Goal: Transaction & Acquisition: Obtain resource

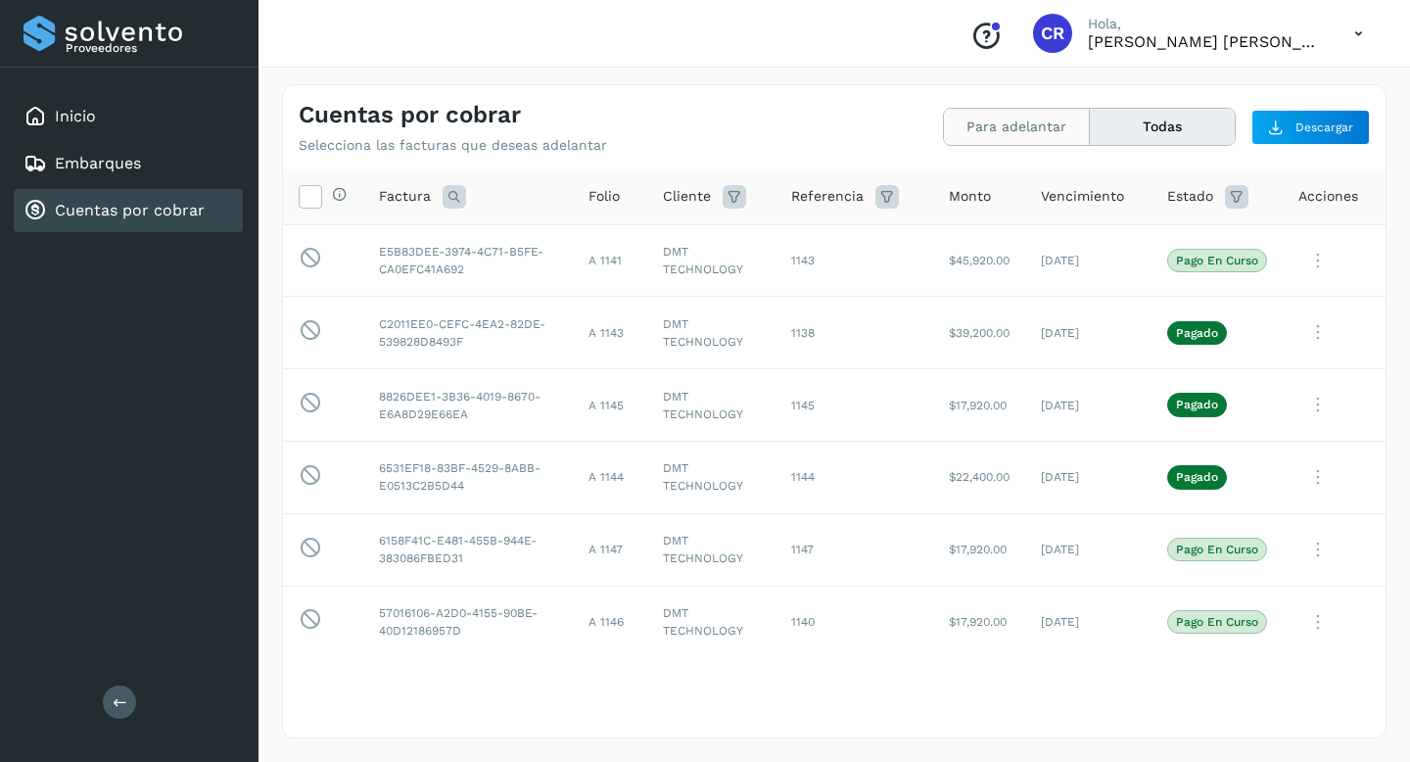
click at [1036, 125] on button "Para adelantar" at bounding box center [1017, 127] width 146 height 36
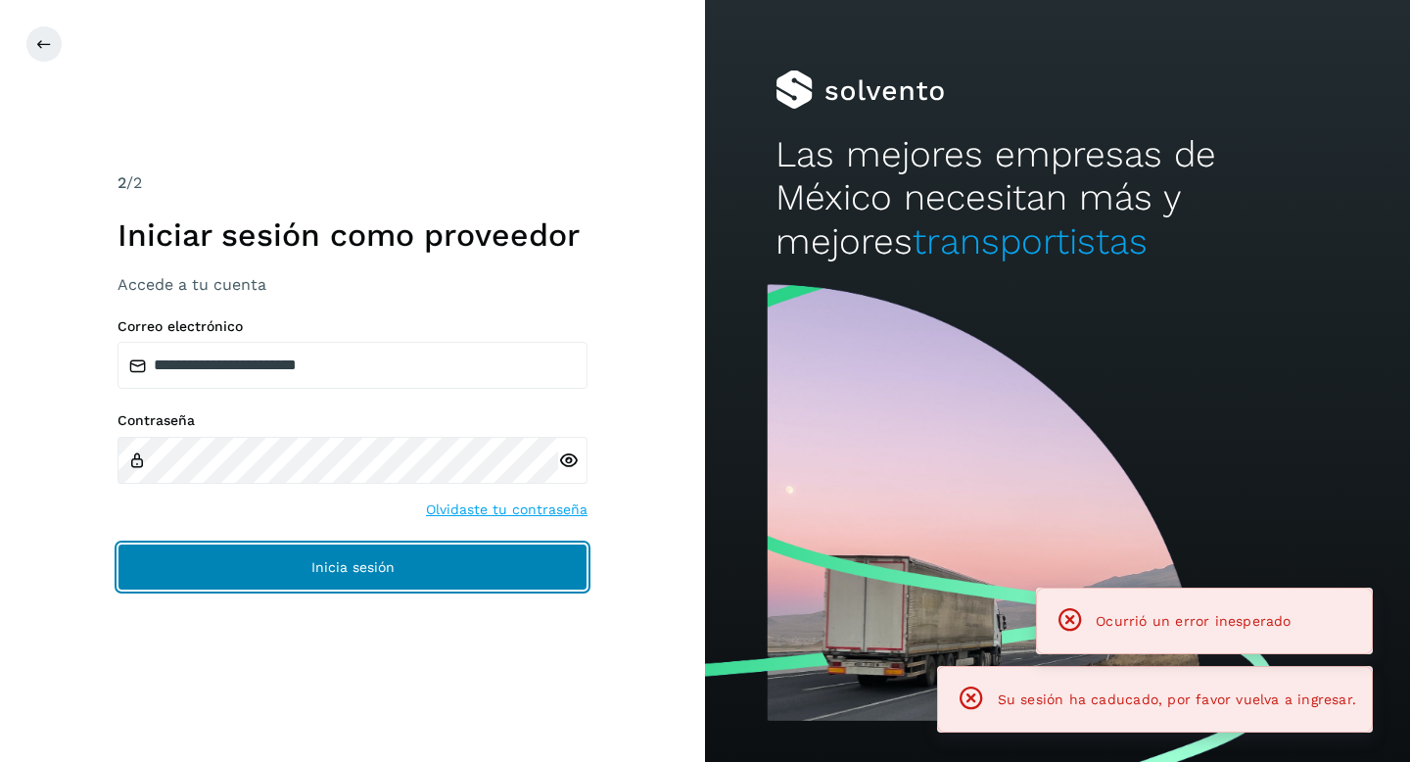
click at [530, 553] on button "Inicia sesión" at bounding box center [352, 566] width 470 height 47
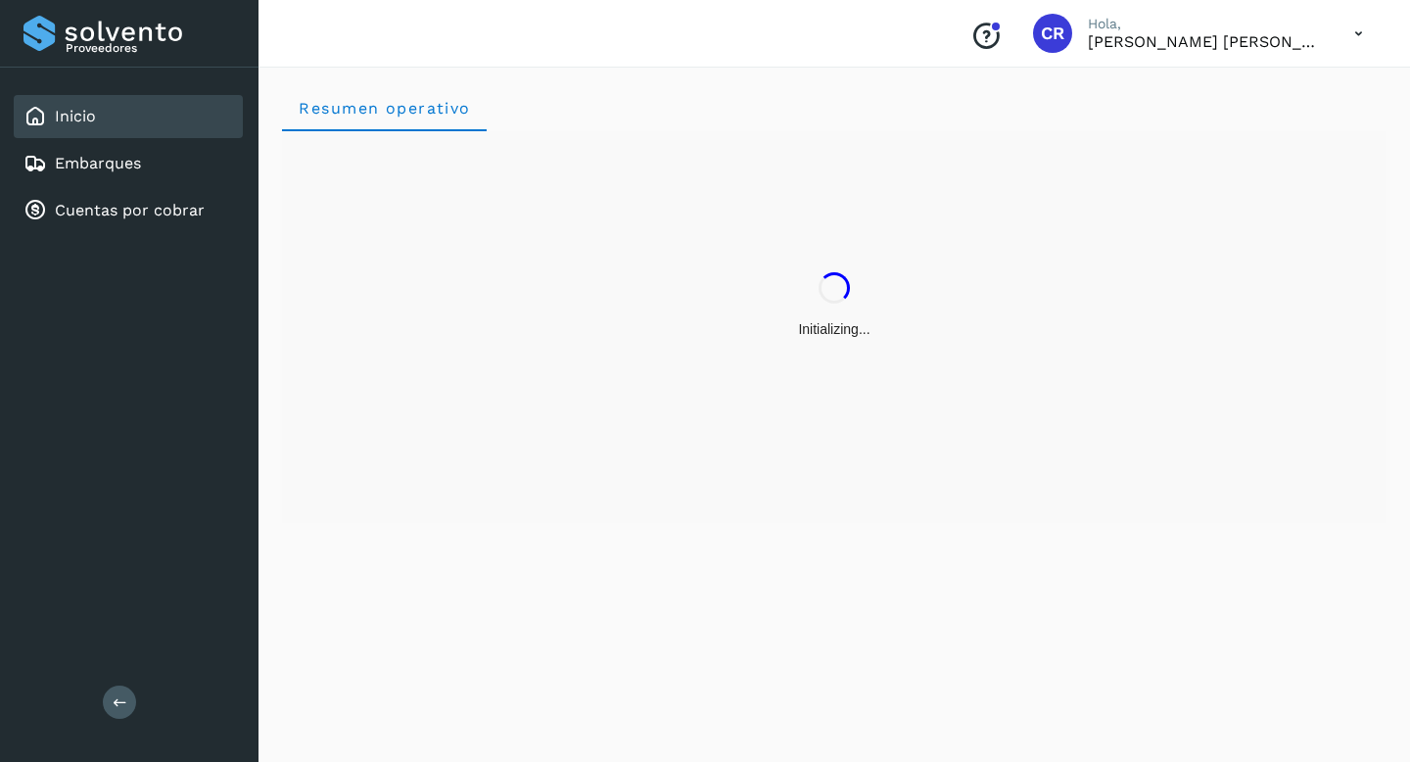
click at [164, 245] on div "Inicio Embarques Cuentas por cobrar" at bounding box center [129, 164] width 258 height 192
click at [152, 216] on link "Cuentas por cobrar" at bounding box center [130, 210] width 150 height 19
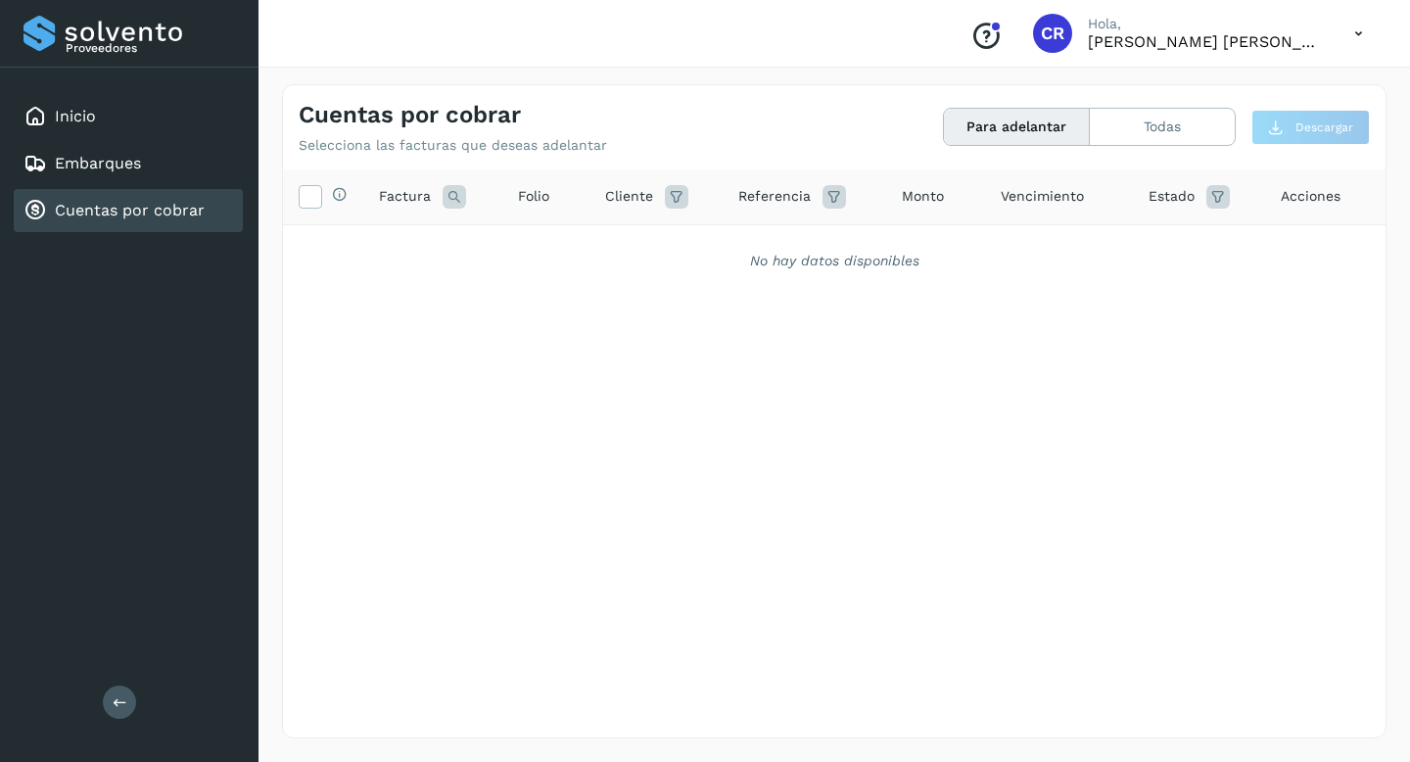
click at [141, 201] on link "Cuentas por cobrar" at bounding box center [130, 210] width 150 height 19
click at [183, 198] on div "Cuentas por cobrar" at bounding box center [128, 210] width 229 height 43
click at [178, 215] on link "Cuentas por cobrar" at bounding box center [130, 210] width 150 height 19
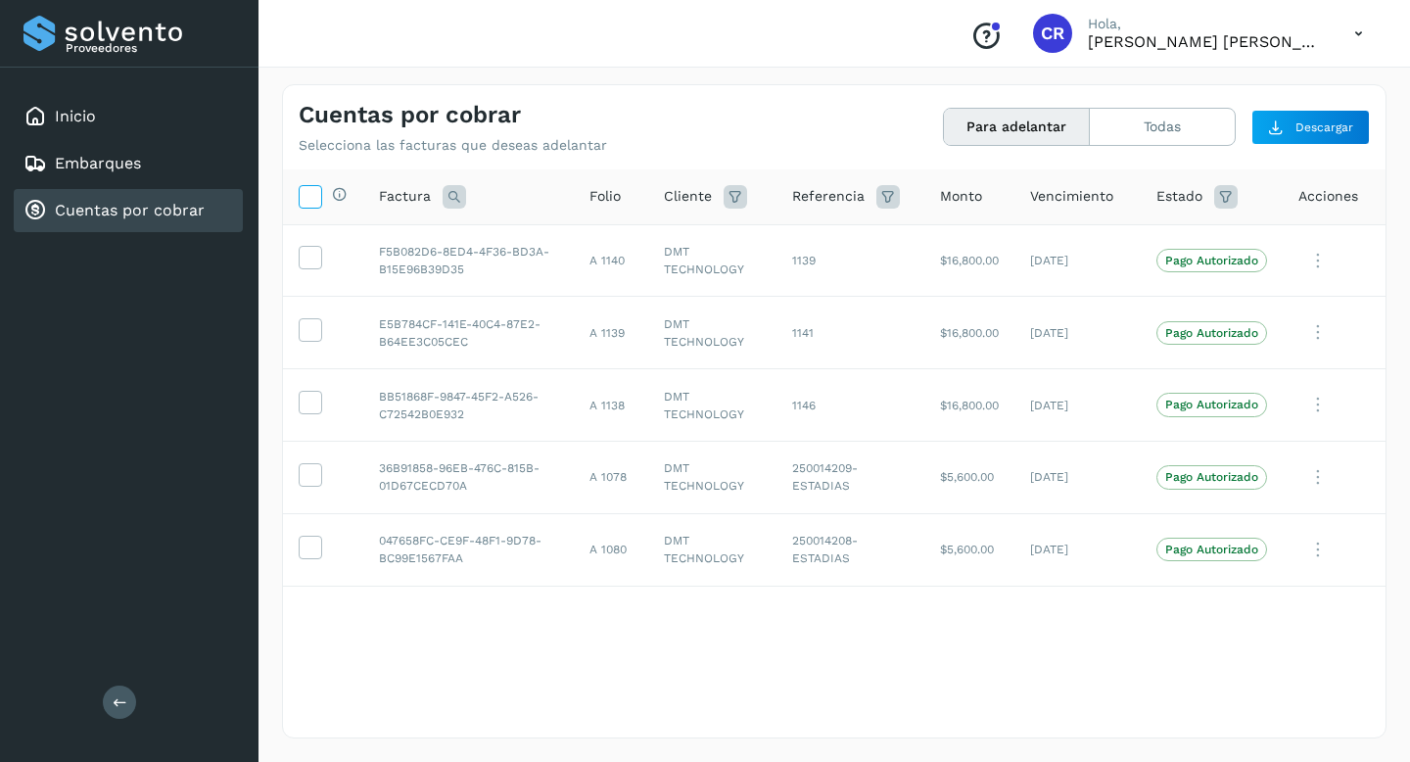
click at [310, 194] on icon at bounding box center [310, 195] width 21 height 21
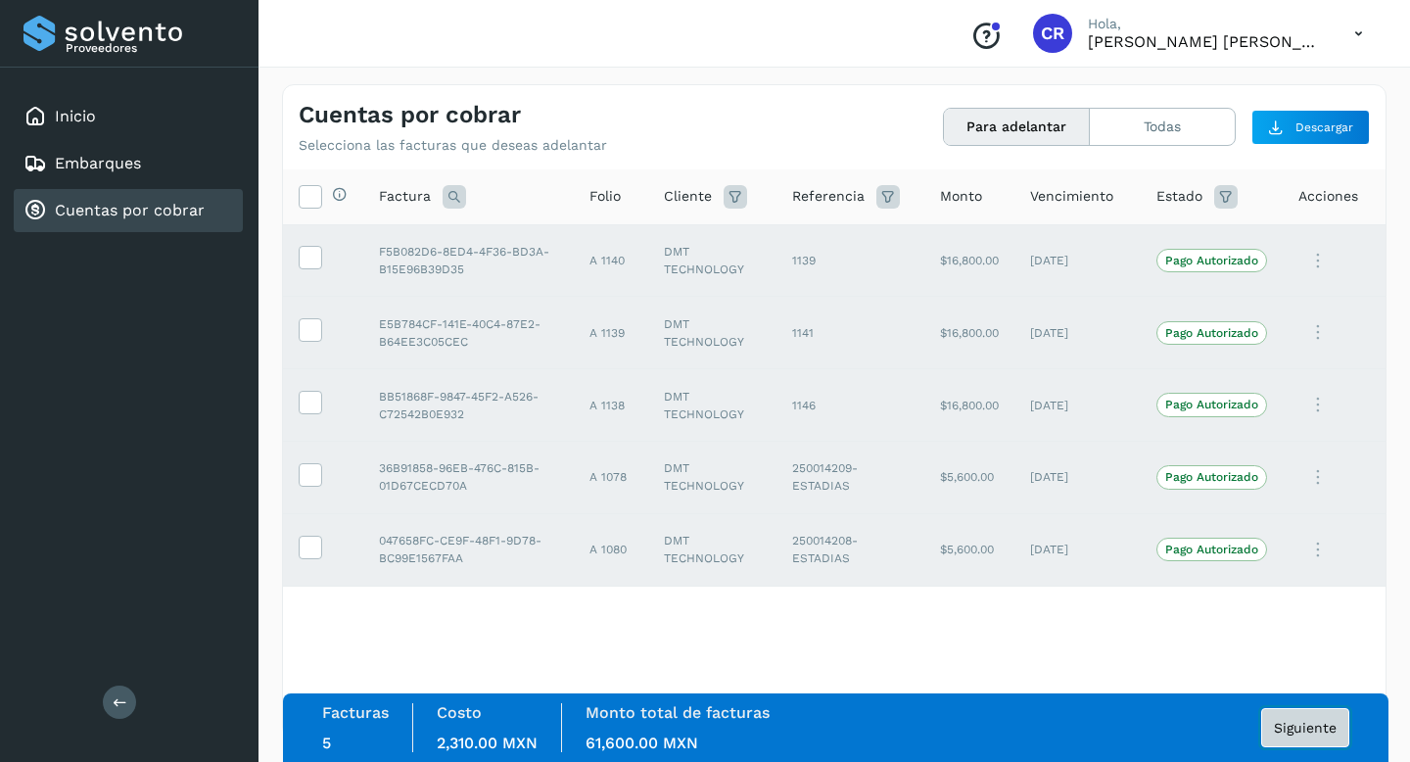
click at [1309, 723] on span "Siguiente" at bounding box center [1305, 728] width 63 height 14
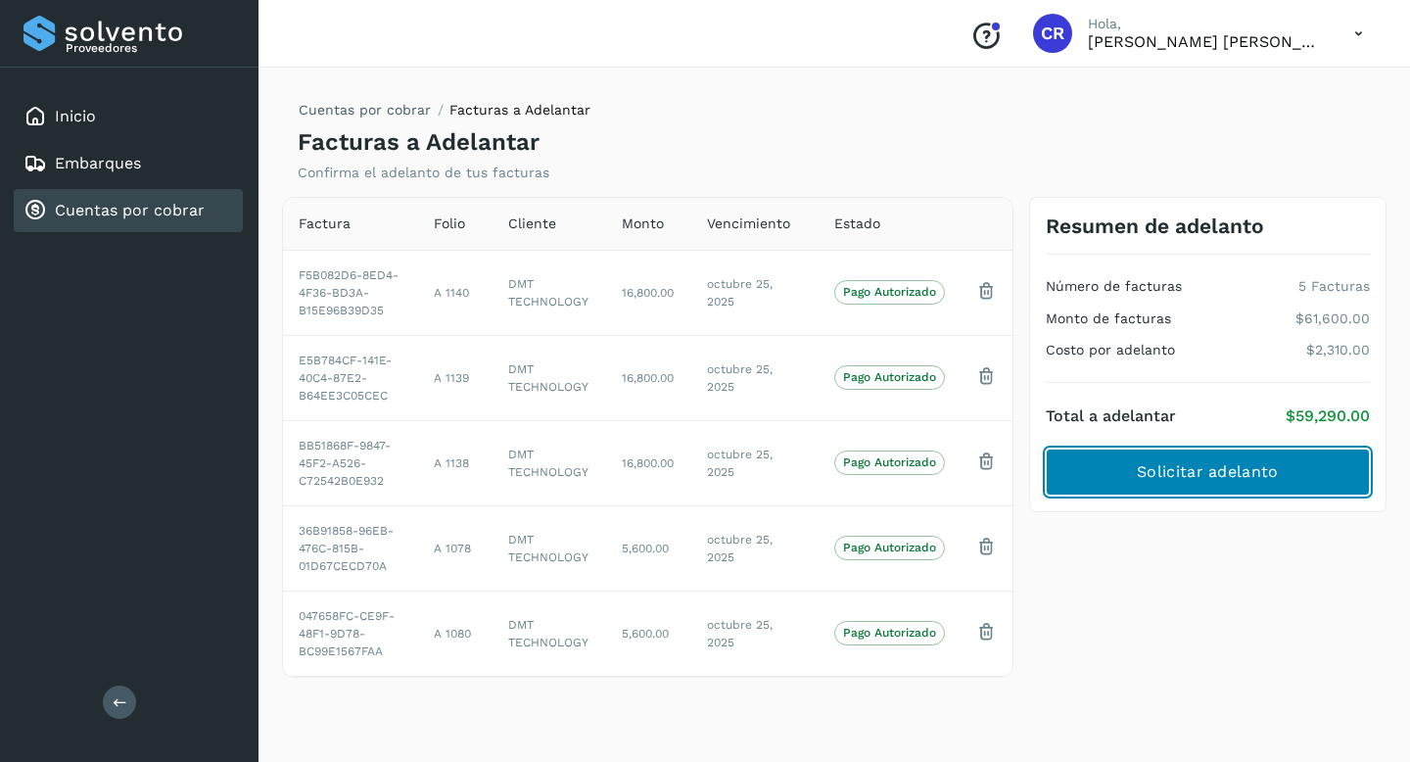
click at [1142, 477] on span "Solicitar adelanto" at bounding box center [1207, 472] width 141 height 22
